Goal: Information Seeking & Learning: Learn about a topic

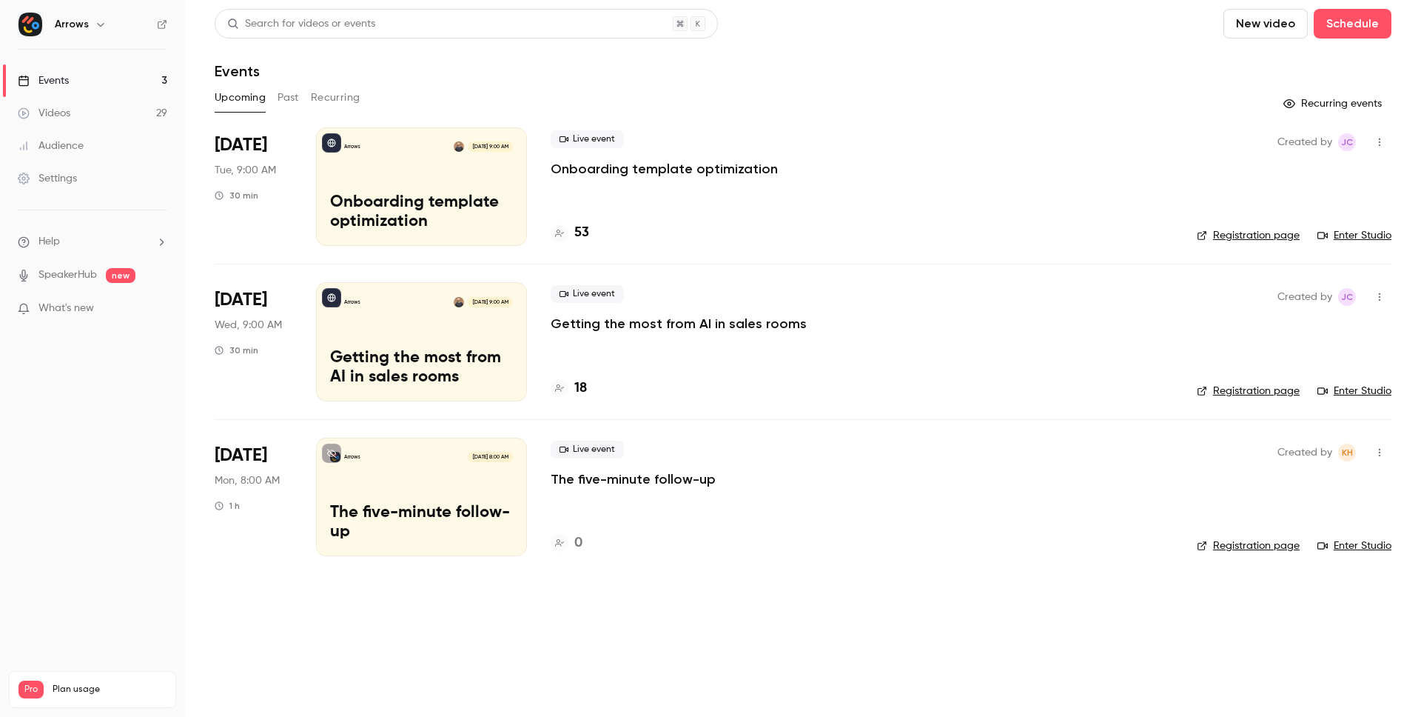
click at [293, 96] on button "Past" at bounding box center [288, 98] width 21 height 24
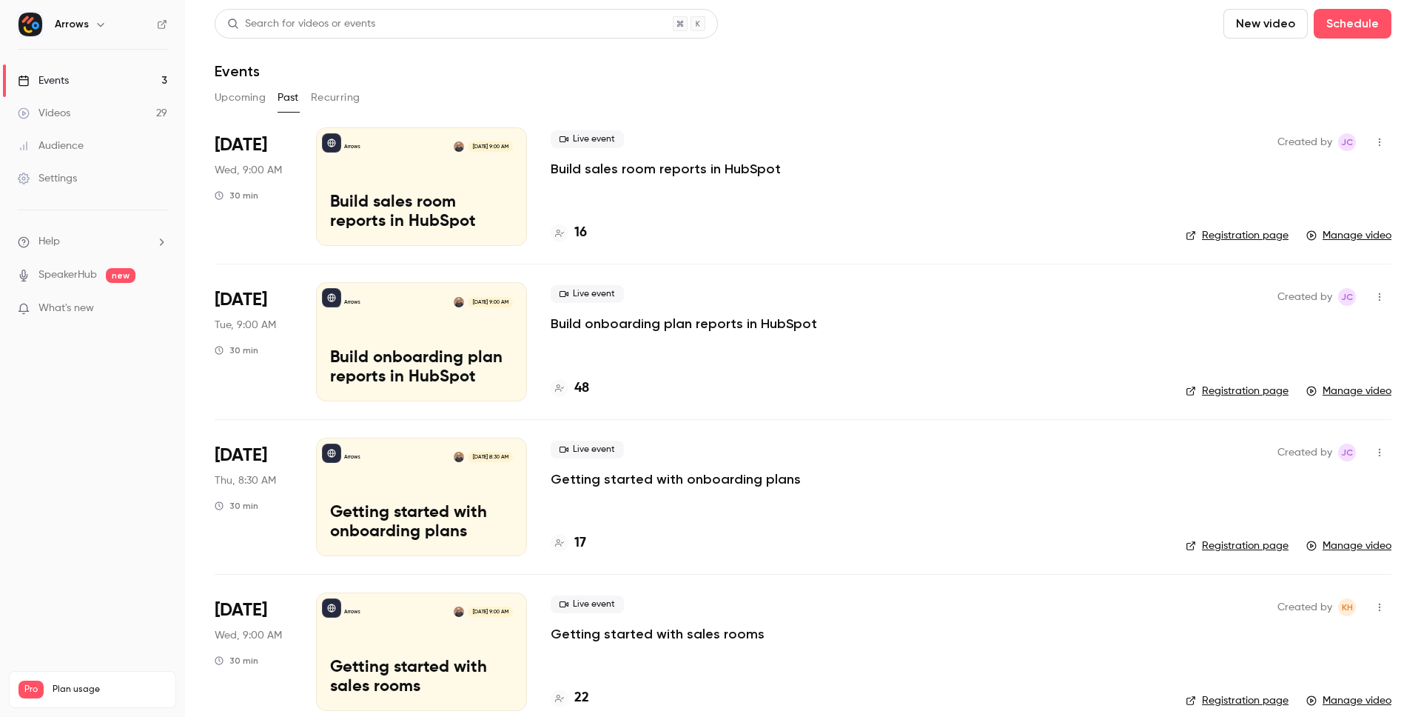
click at [477, 197] on p "Build sales room reports in HubSpot" at bounding box center [421, 212] width 183 height 38
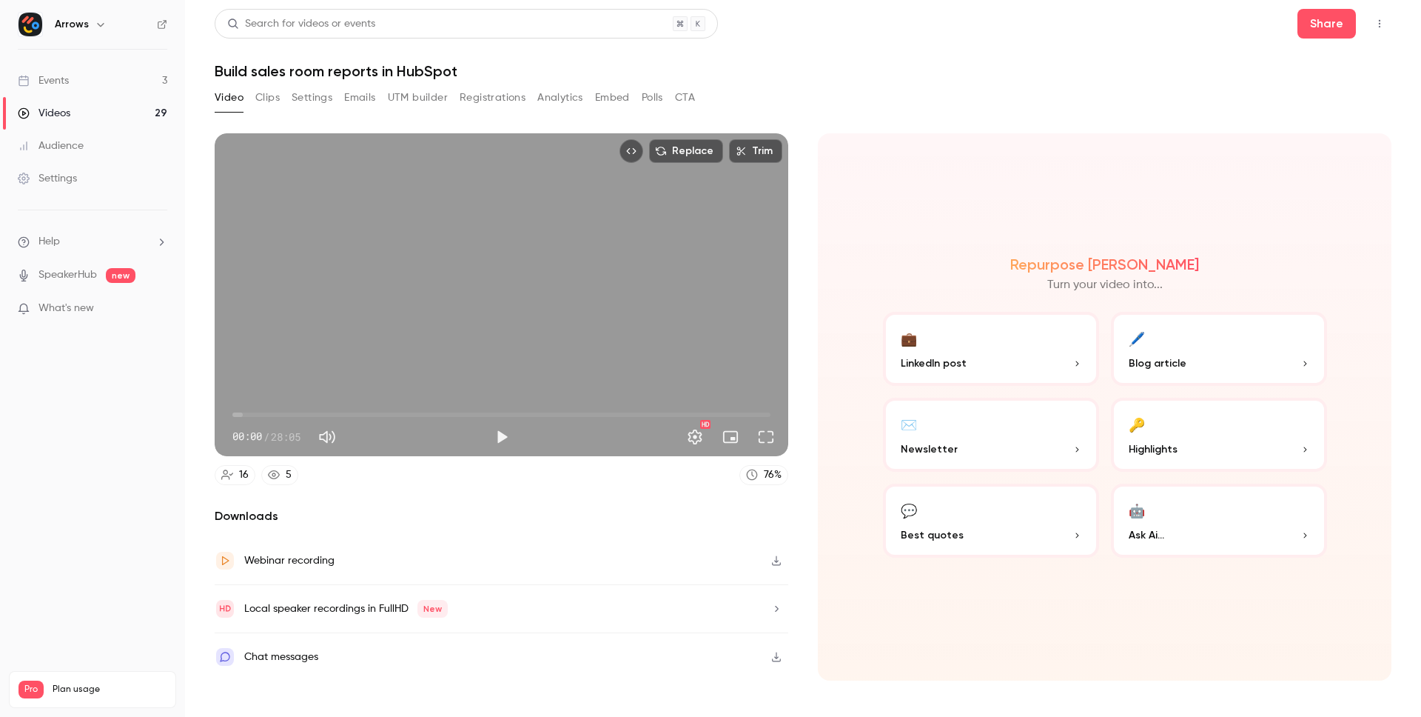
click at [506, 95] on button "Registrations" at bounding box center [493, 98] width 66 height 24
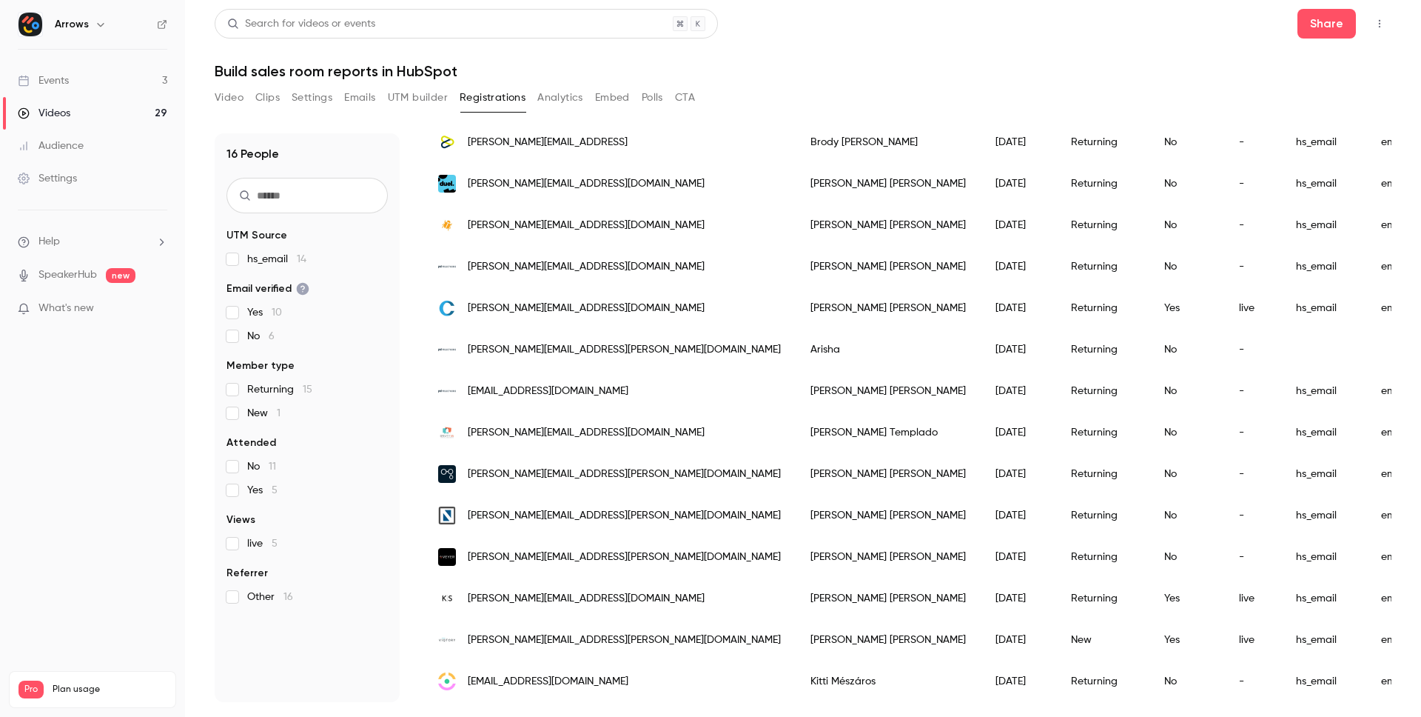
scroll to position [0, 4]
